Goal: Find specific page/section: Find specific page/section

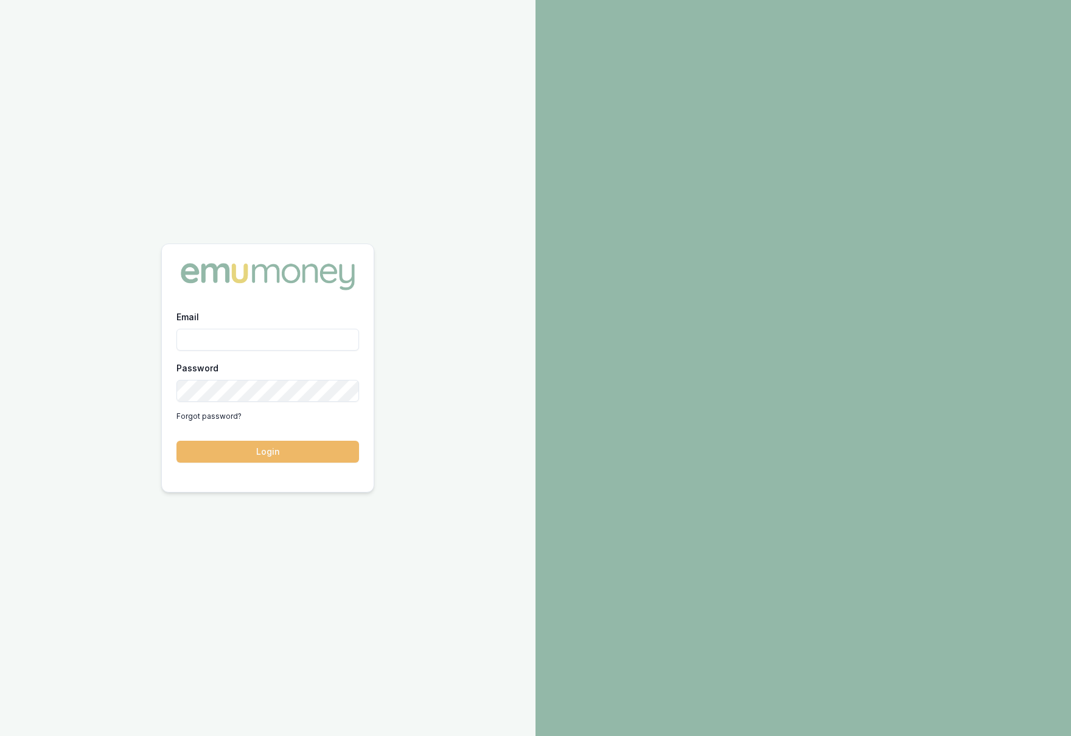
type input "krish.babu@emumoney.com.au"
click at [278, 453] on button "Login" at bounding box center [268, 452] width 183 height 22
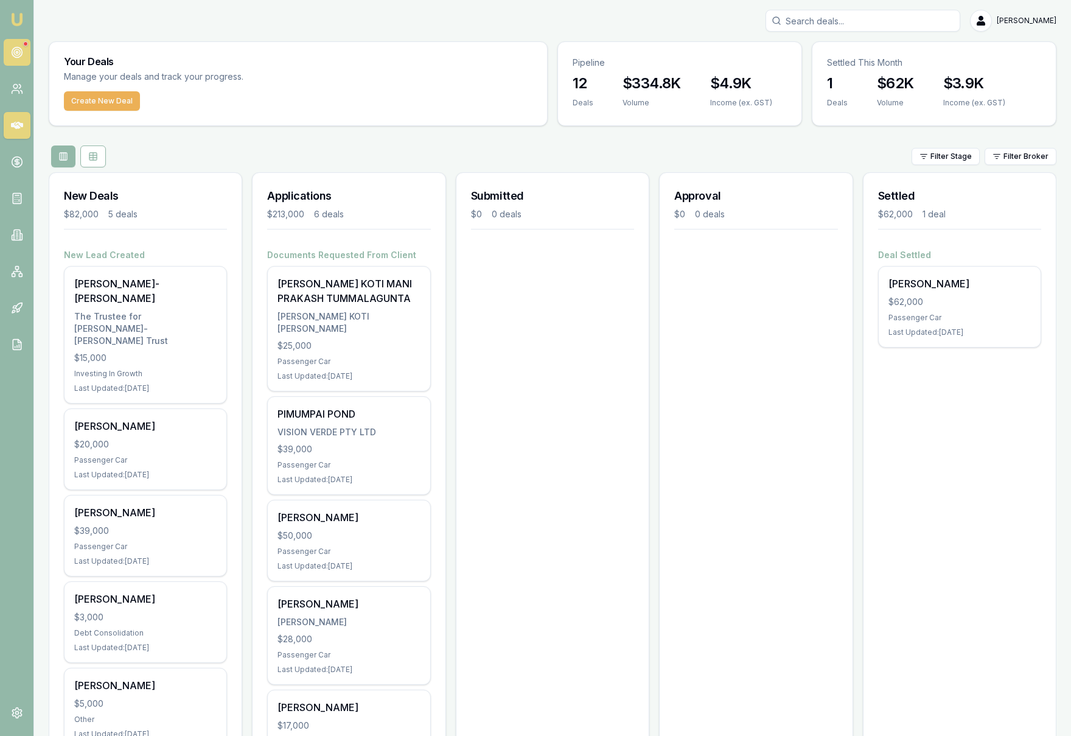
click at [18, 40] on link at bounding box center [17, 52] width 27 height 27
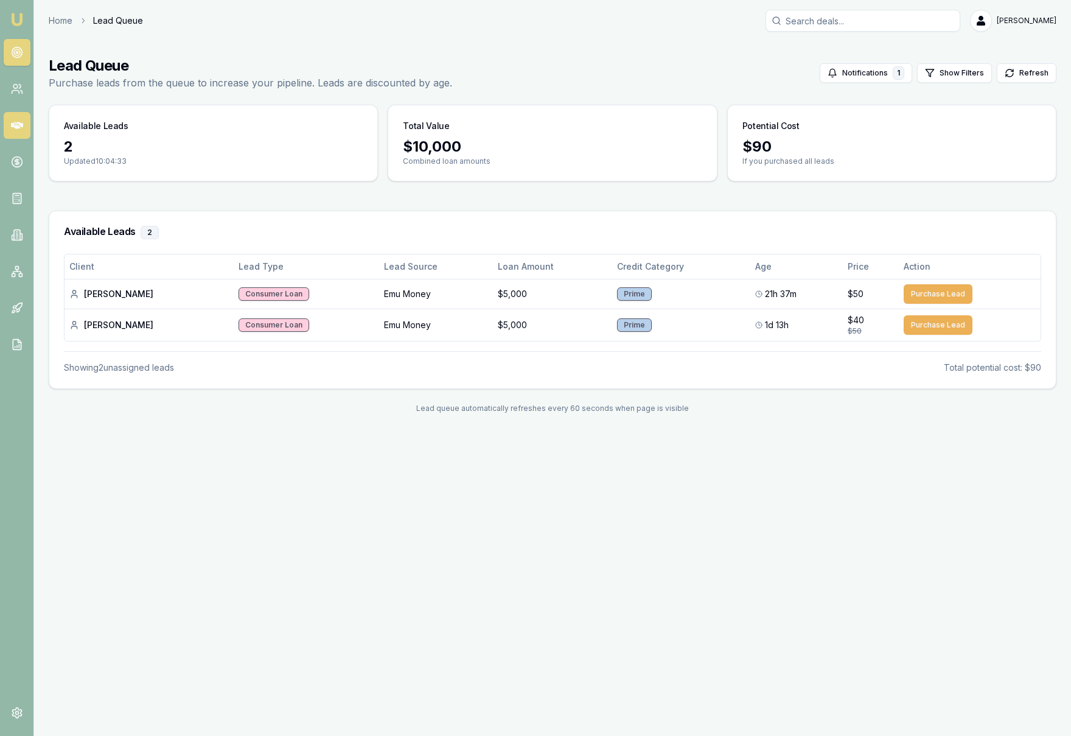
click at [19, 127] on icon at bounding box center [17, 125] width 12 height 7
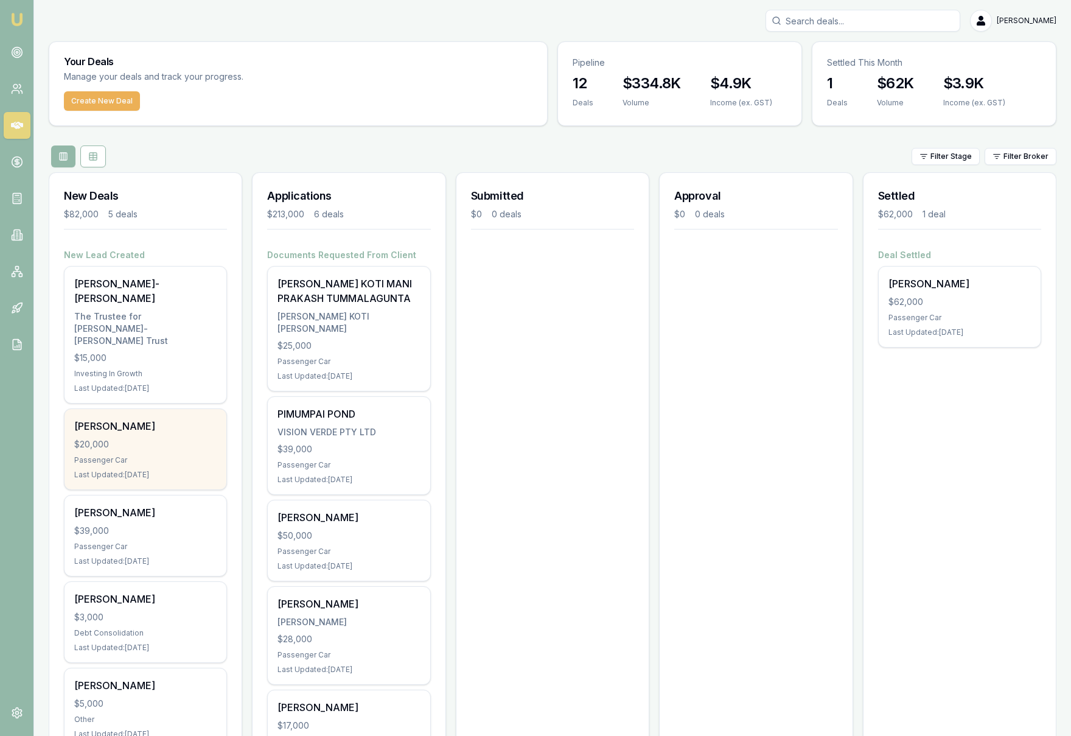
click at [158, 409] on div "[PERSON_NAME] $20,000 Passenger Car Last Updated: [DATE]" at bounding box center [146, 449] width 162 height 80
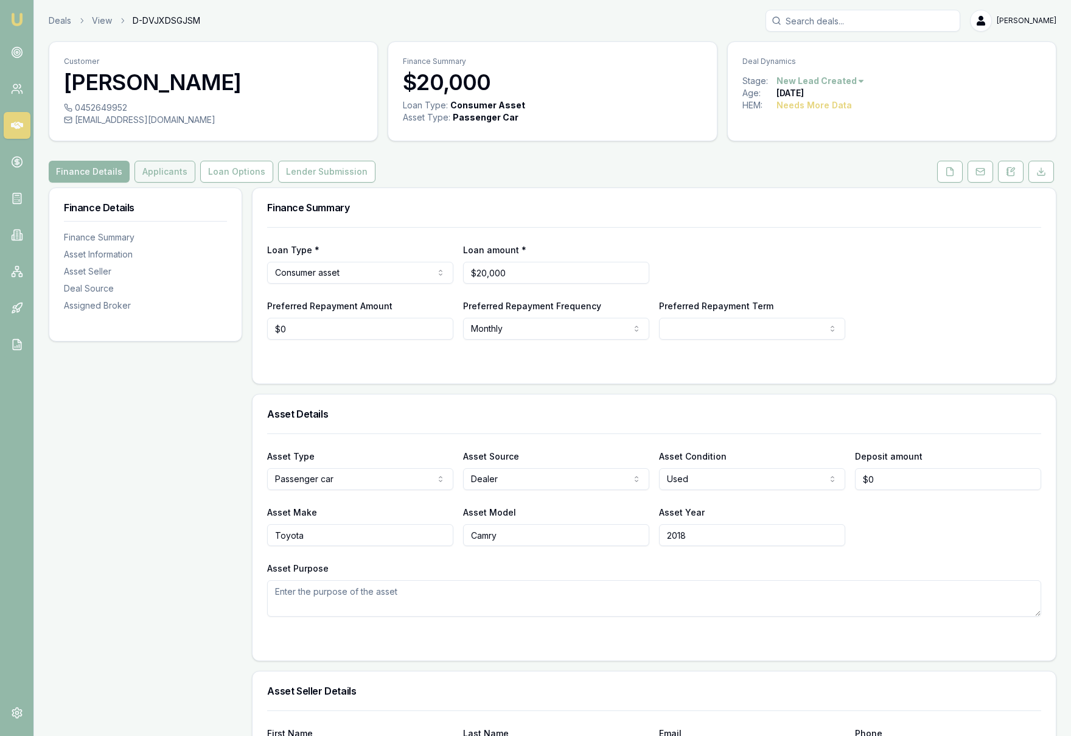
click at [160, 173] on button "Applicants" at bounding box center [165, 172] width 61 height 22
